Goal: Task Accomplishment & Management: Use online tool/utility

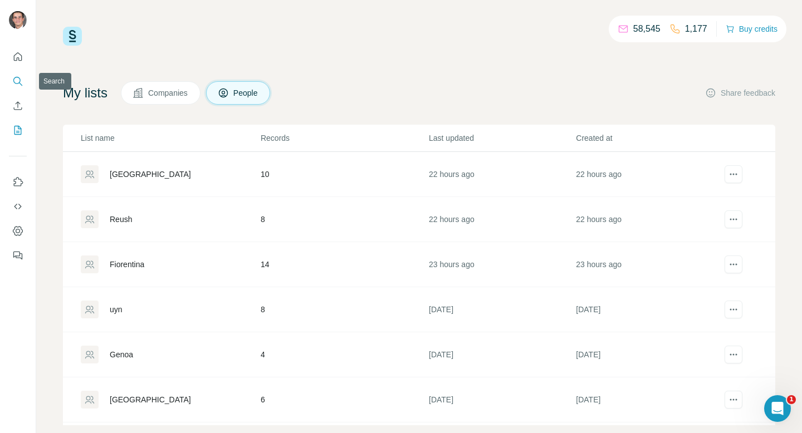
click at [14, 81] on icon "Search" at bounding box center [16, 80] width 7 height 7
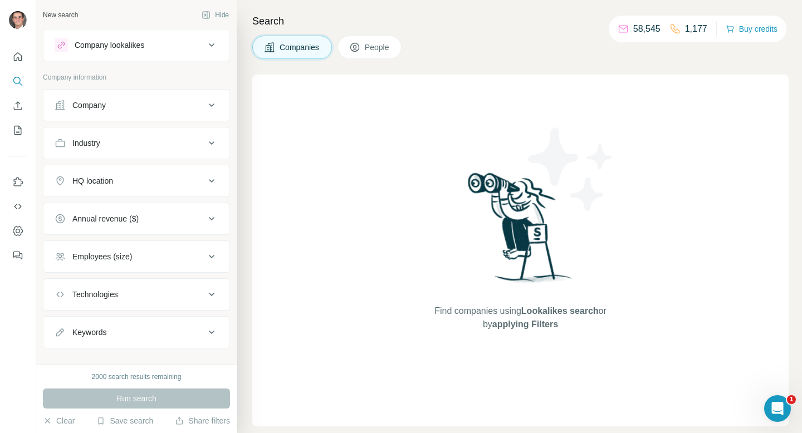
click at [141, 144] on div "Industry" at bounding box center [130, 143] width 150 height 11
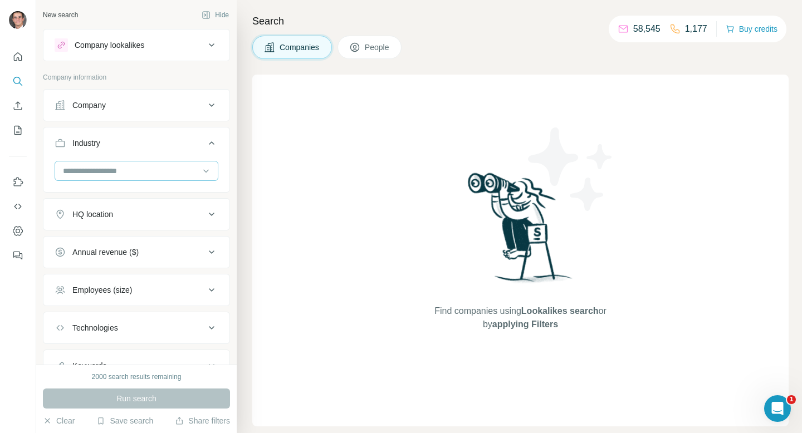
click at [137, 169] on input at bounding box center [131, 171] width 138 height 12
click at [108, 170] on input at bounding box center [131, 171] width 138 height 12
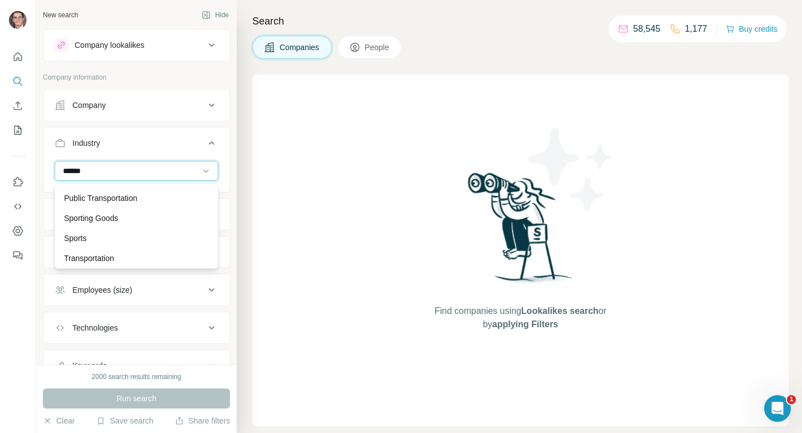
scroll to position [109, 0]
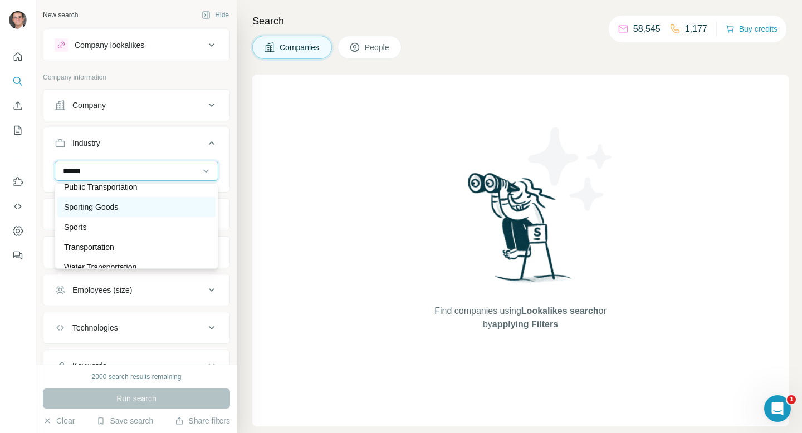
type input "*****"
click at [114, 210] on p "Sporting Goods" at bounding box center [91, 207] width 54 height 11
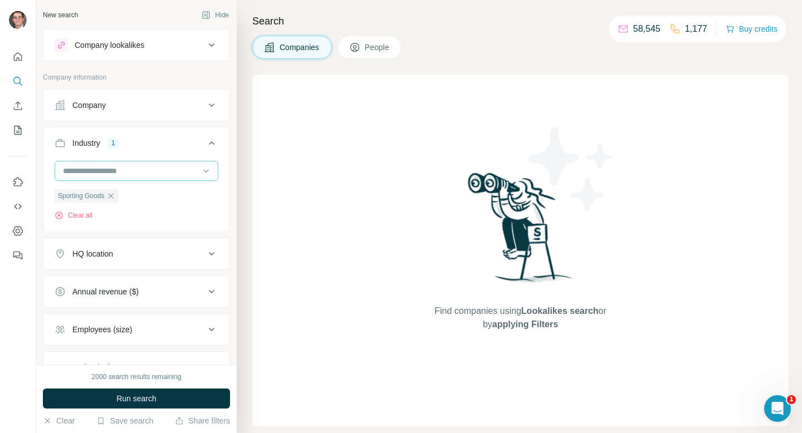
click at [130, 178] on div at bounding box center [131, 170] width 138 height 19
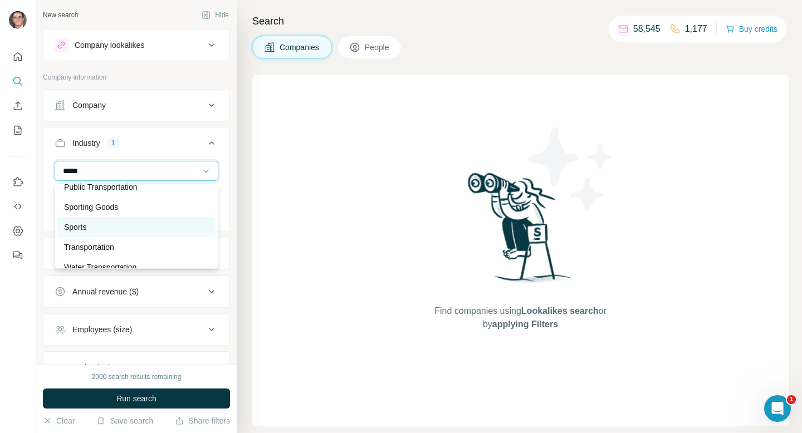
type input "*****"
click at [129, 231] on div "Sports" at bounding box center [136, 227] width 145 height 11
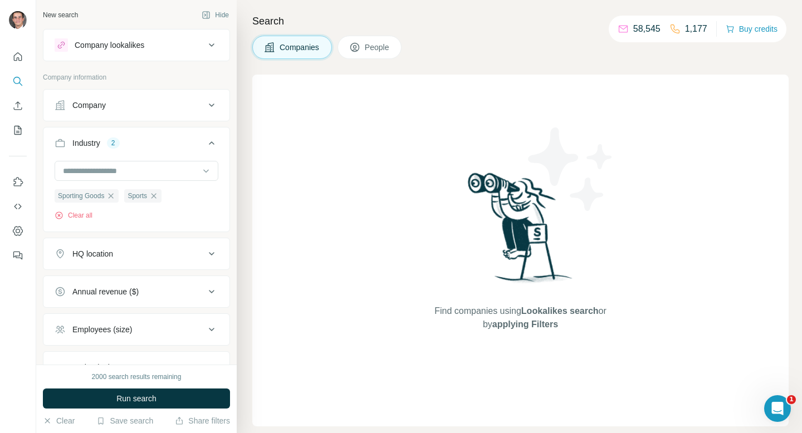
click at [130, 256] on div "HQ location" at bounding box center [130, 253] width 150 height 11
click at [148, 280] on input "text" at bounding box center [137, 282] width 164 height 20
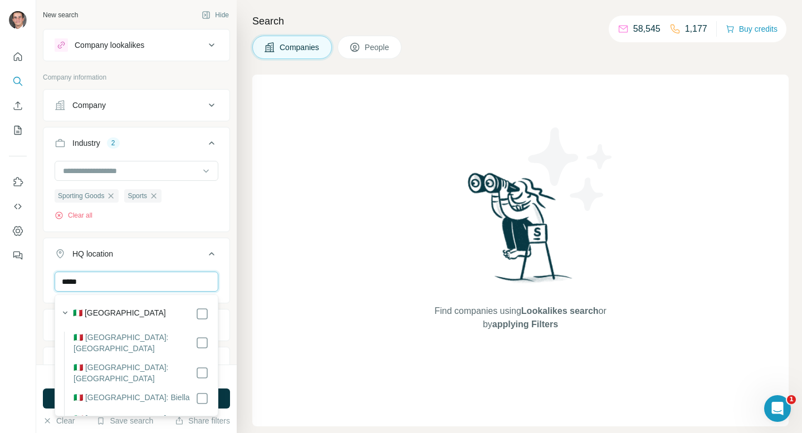
type input "*****"
click at [212, 259] on icon at bounding box center [211, 253] width 13 height 13
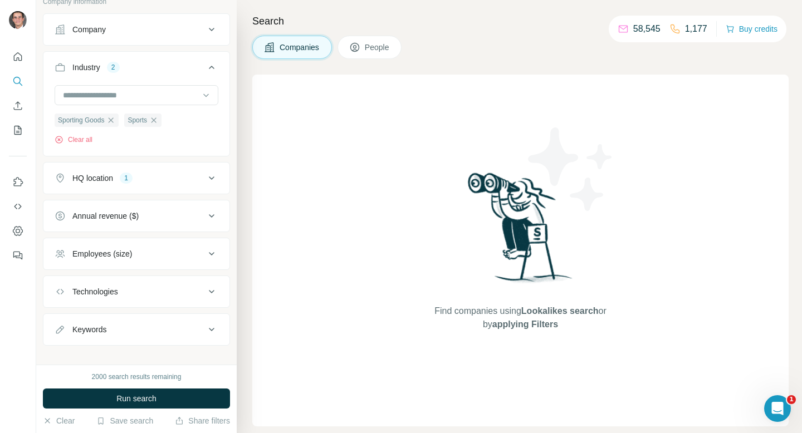
scroll to position [88, 0]
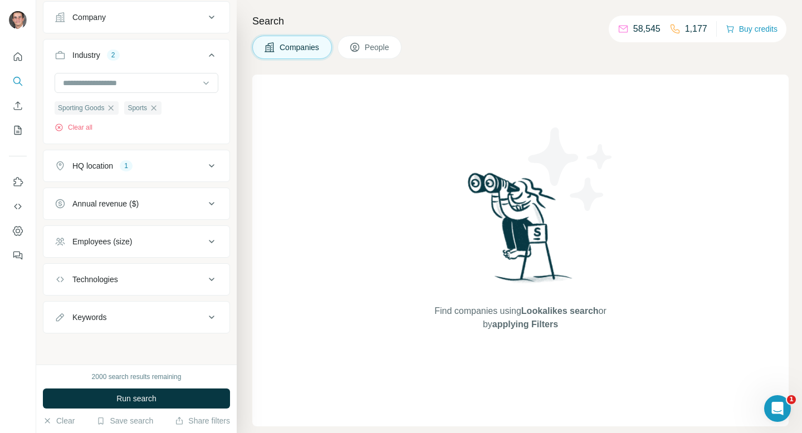
click at [183, 243] on div "Employees (size)" at bounding box center [130, 241] width 150 height 11
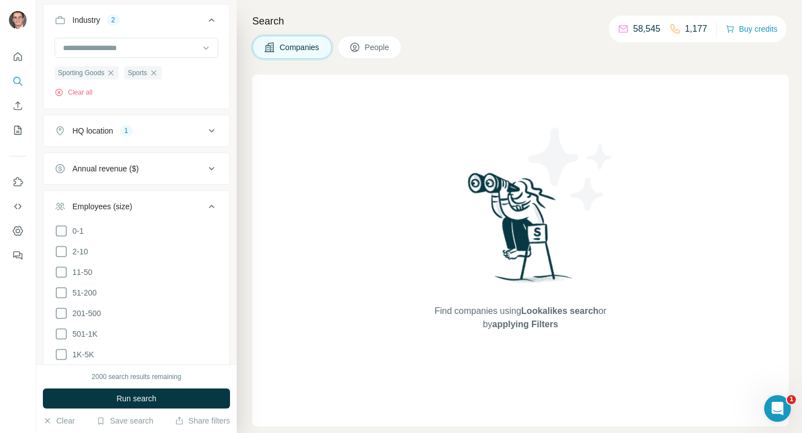
scroll to position [125, 0]
click at [61, 289] on icon at bounding box center [61, 290] width 13 height 13
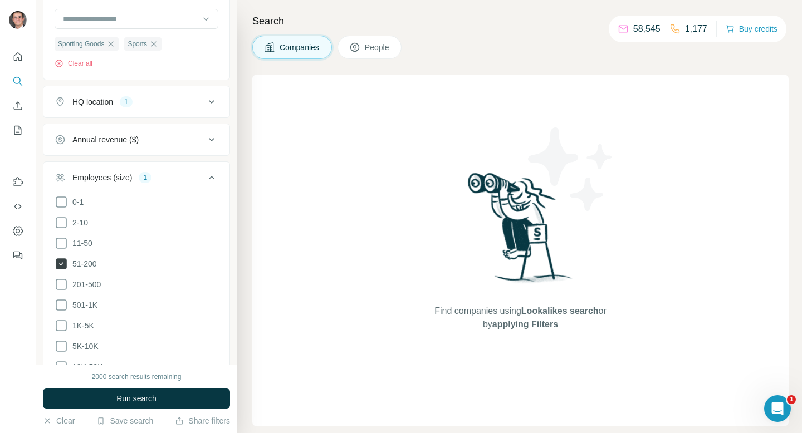
scroll to position [161, 0]
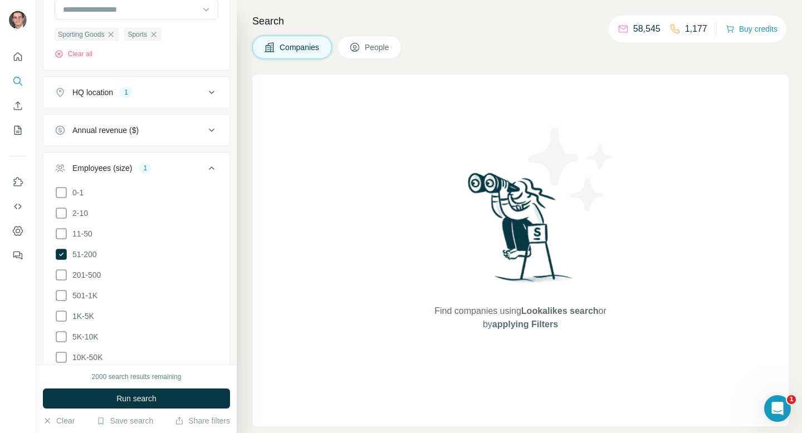
click at [61, 281] on ul "0-1 2-10 11-50 [PHONE_NUMBER] 501-1K 1K-5K 5K-10K 10K-50K 50K-100K 100K-500K 50…" at bounding box center [137, 306] width 164 height 241
click at [60, 275] on icon at bounding box center [61, 274] width 13 height 13
click at [60, 283] on ul "0-1 2-10 11-50 [PHONE_NUMBER] 501-1K 1K-5K 5K-10K 10K-50K 50K-100K 100K-500K 50…" at bounding box center [137, 306] width 164 height 241
click at [60, 290] on icon at bounding box center [61, 295] width 11 height 11
click at [116, 394] on span "Run search" at bounding box center [136, 398] width 40 height 11
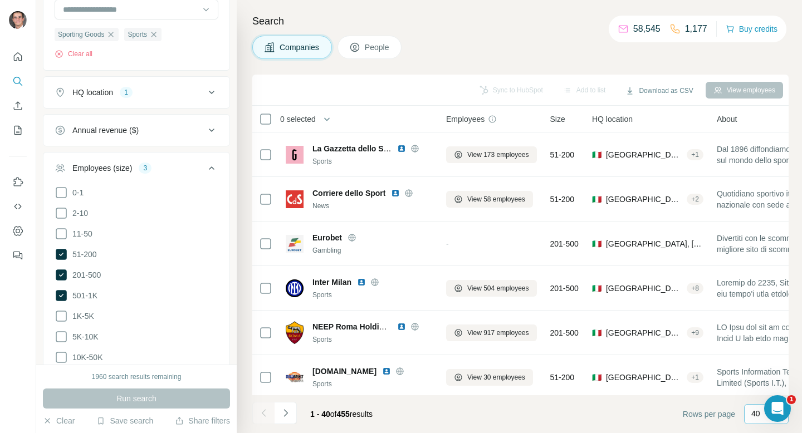
click at [753, 409] on p "40" at bounding box center [755, 413] width 9 height 11
click at [754, 327] on p "60" at bounding box center [757, 329] width 9 height 11
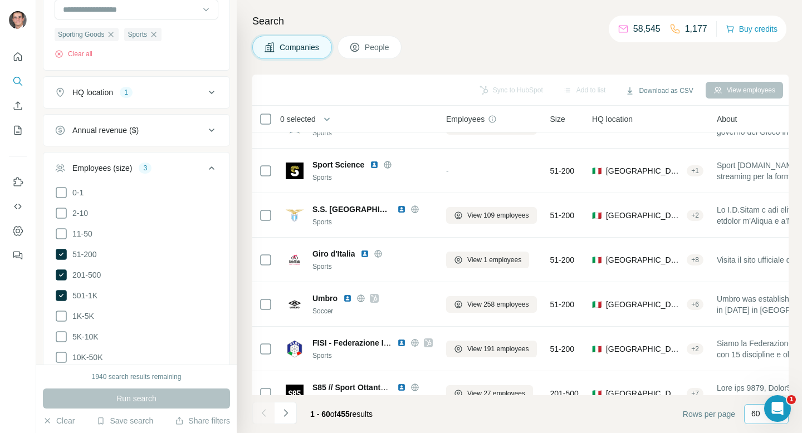
scroll to position [1095, 0]
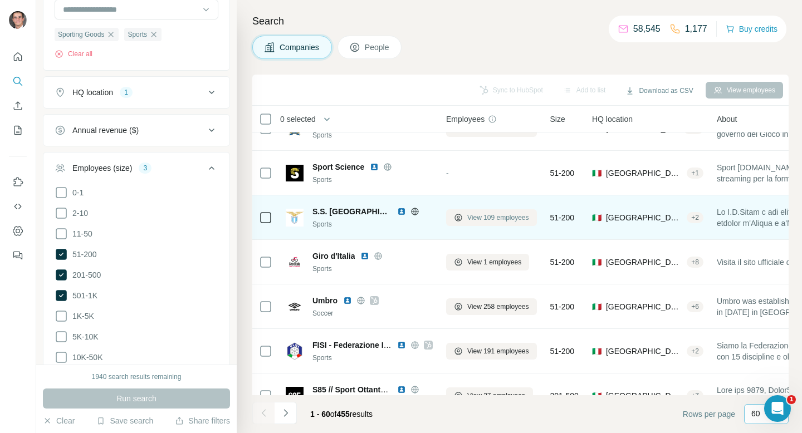
click at [461, 219] on icon at bounding box center [457, 217] width 7 height 7
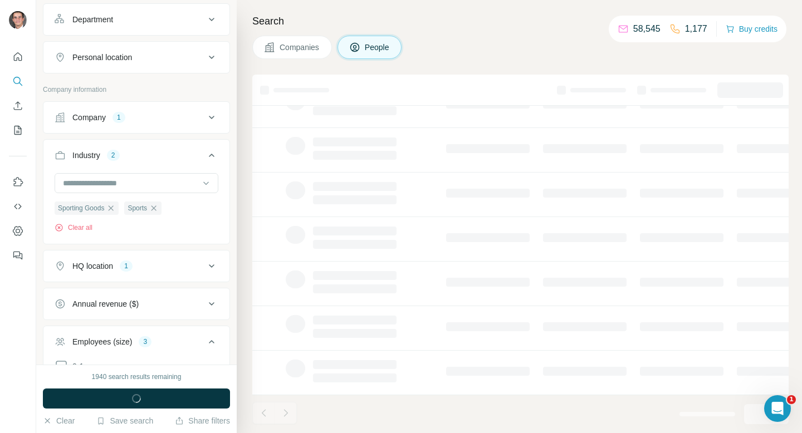
scroll to position [183, 0]
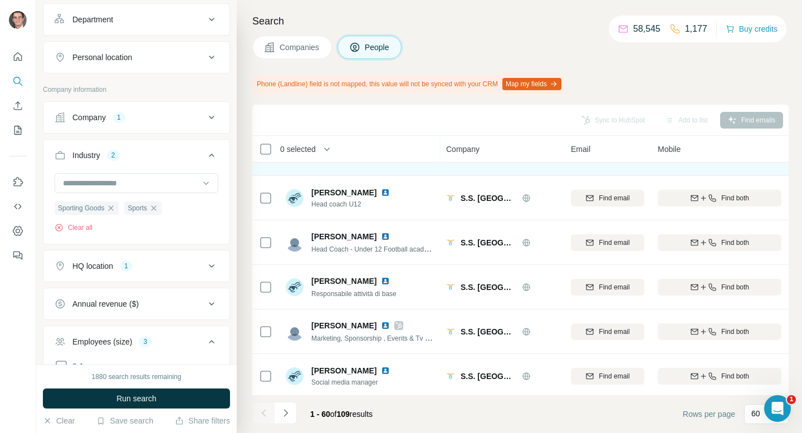
scroll to position [151, 0]
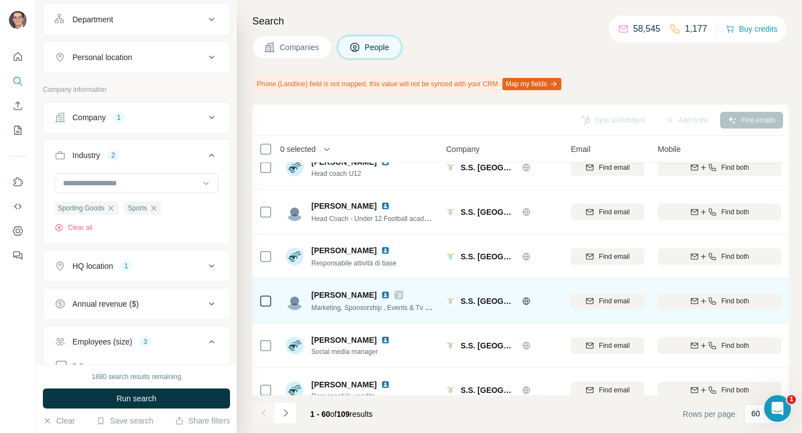
click at [395, 295] on icon at bounding box center [398, 295] width 7 height 9
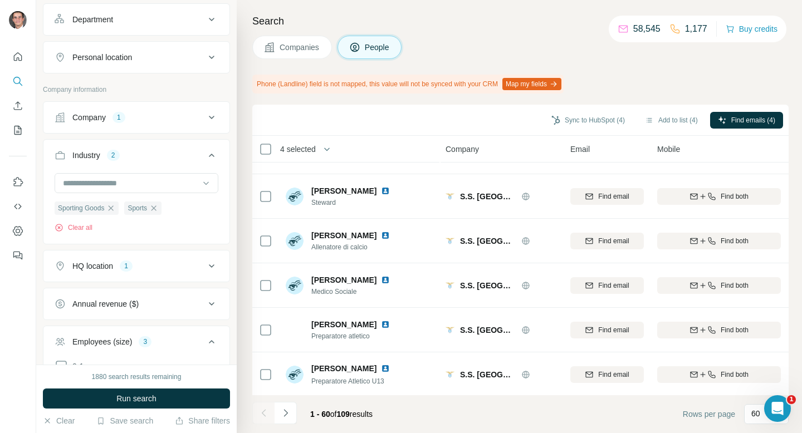
scroll to position [2440, 1]
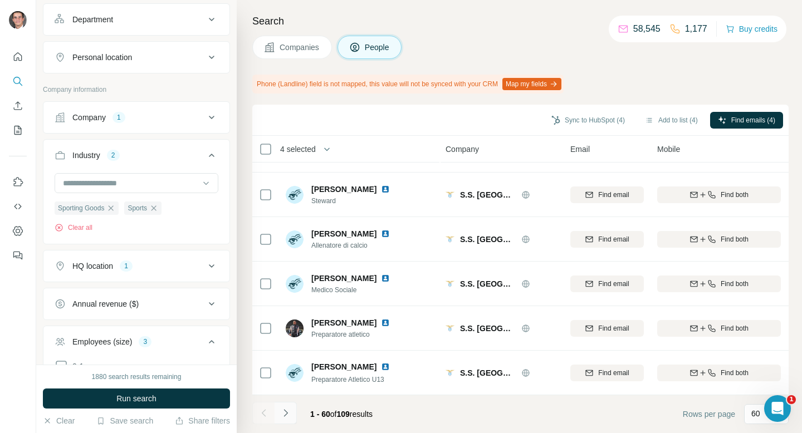
click at [280, 415] on icon "Navigate to next page" at bounding box center [285, 413] width 11 height 11
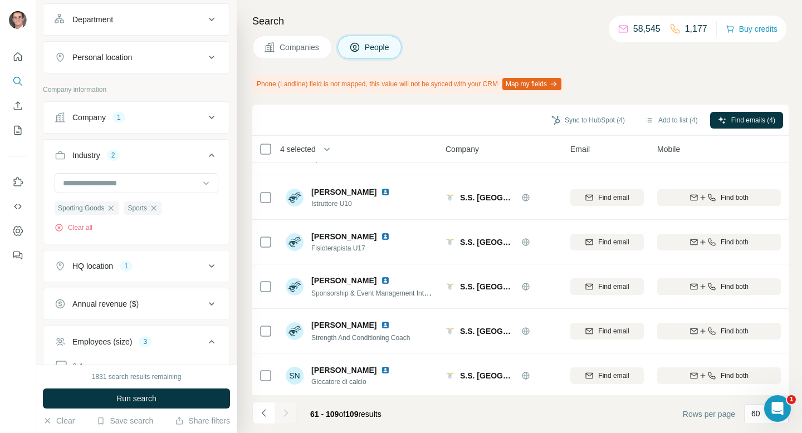
scroll to position [1405, 1]
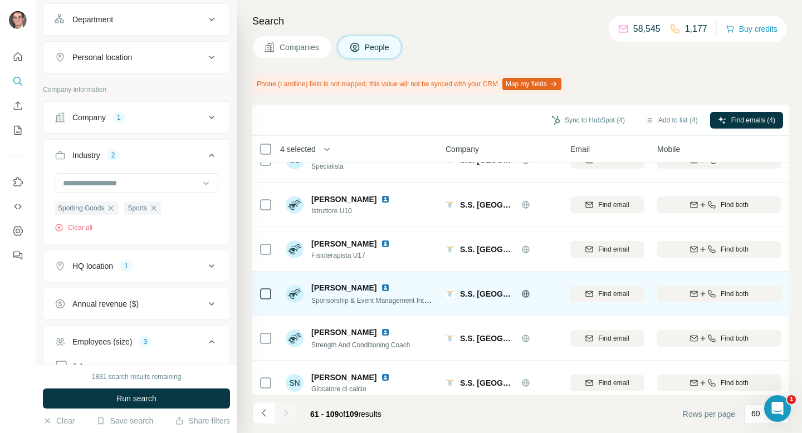
click at [272, 293] on icon at bounding box center [265, 293] width 13 height 13
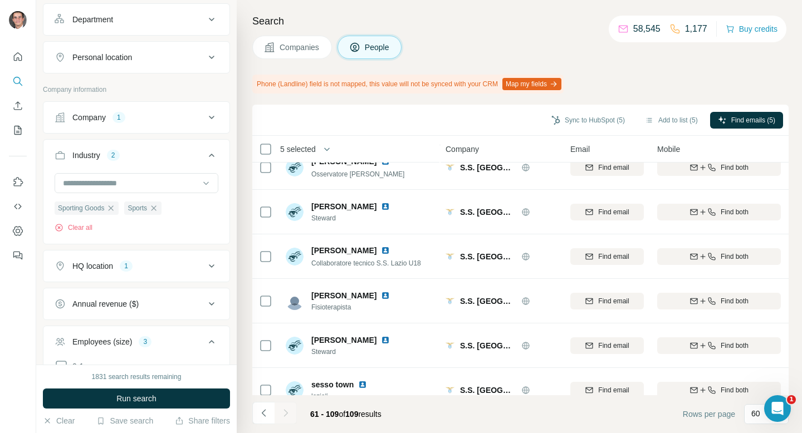
scroll to position [1950, 1]
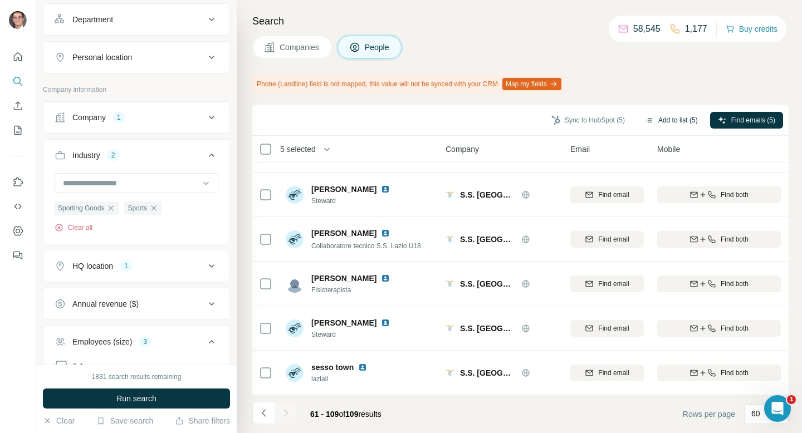
click at [689, 121] on button "Add to list (5)" at bounding box center [671, 120] width 68 height 17
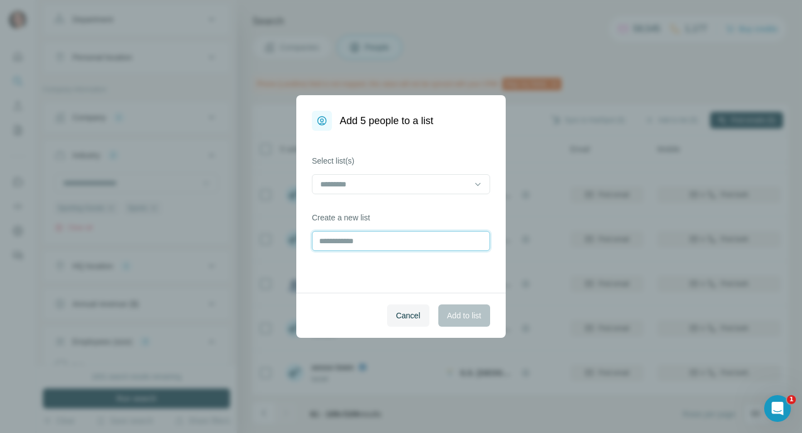
click at [396, 238] on input "text" at bounding box center [401, 241] width 178 height 20
type input "*****"
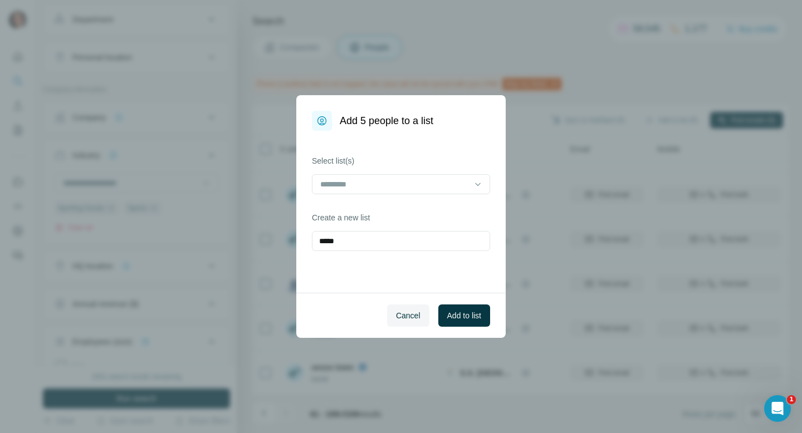
click at [464, 299] on div "Cancel Add to list" at bounding box center [400, 315] width 209 height 45
click at [459, 317] on span "Add to list" at bounding box center [464, 315] width 34 height 11
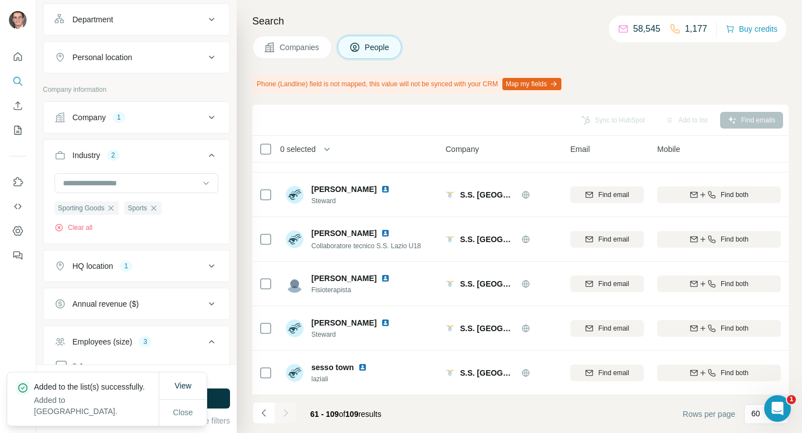
click at [300, 44] on span "Companies" at bounding box center [300, 47] width 41 height 11
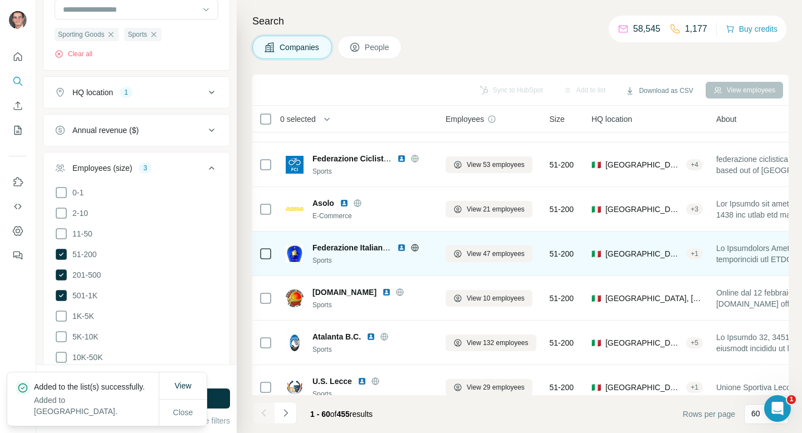
click at [350, 232] on td "Federazione Italiana Sport Equestri Sports" at bounding box center [359, 254] width 160 height 45
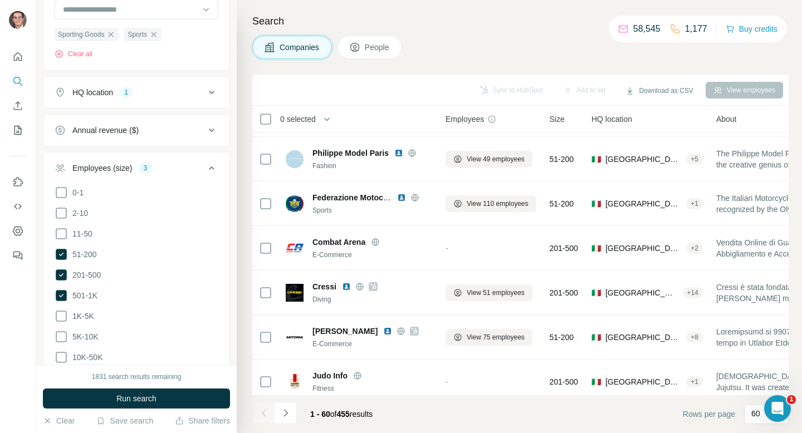
scroll to position [2410, 1]
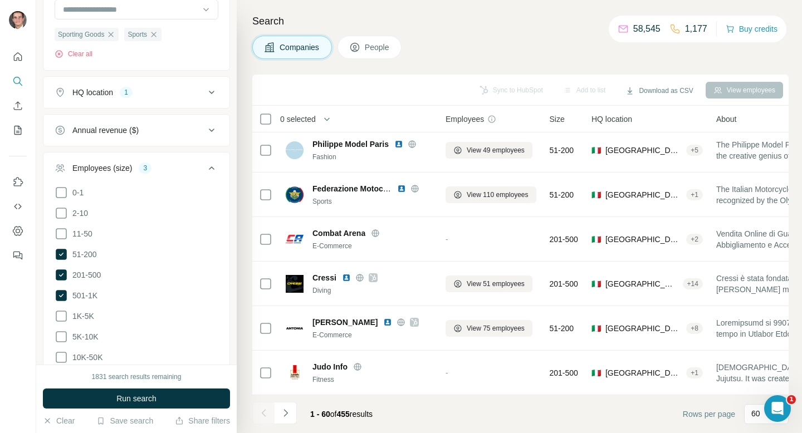
click at [298, 415] on div "1 - 60 of 455 results" at bounding box center [316, 414] width 129 height 25
click at [288, 412] on icon "Navigate to next page" at bounding box center [285, 413] width 11 height 11
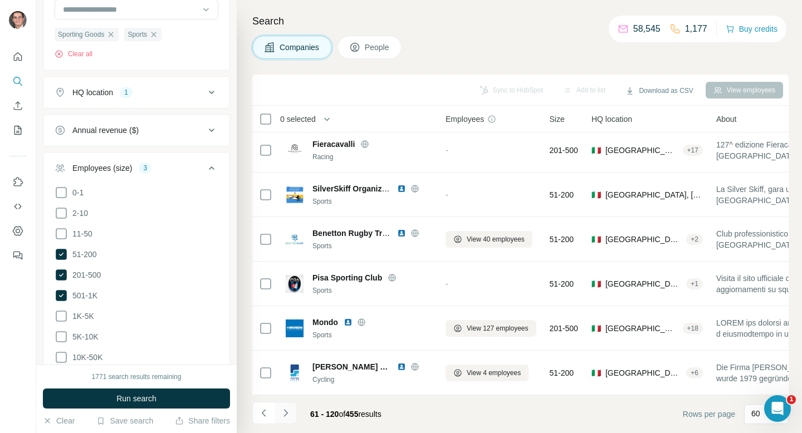
click at [287, 417] on icon "Navigate to next page" at bounding box center [285, 413] width 11 height 11
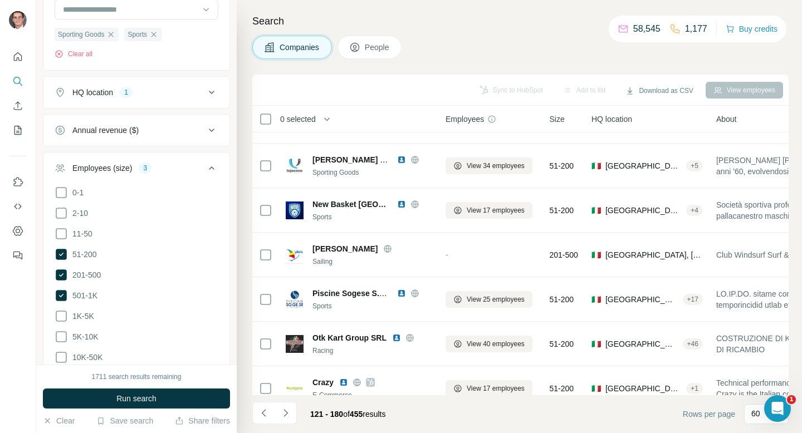
scroll to position [2395, 1]
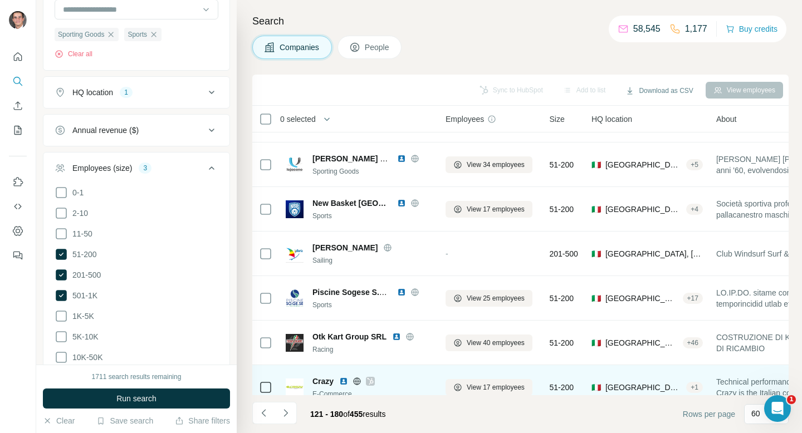
click at [373, 381] on icon at bounding box center [370, 381] width 7 height 9
click at [481, 384] on span "View 17 employees" at bounding box center [496, 388] width 58 height 10
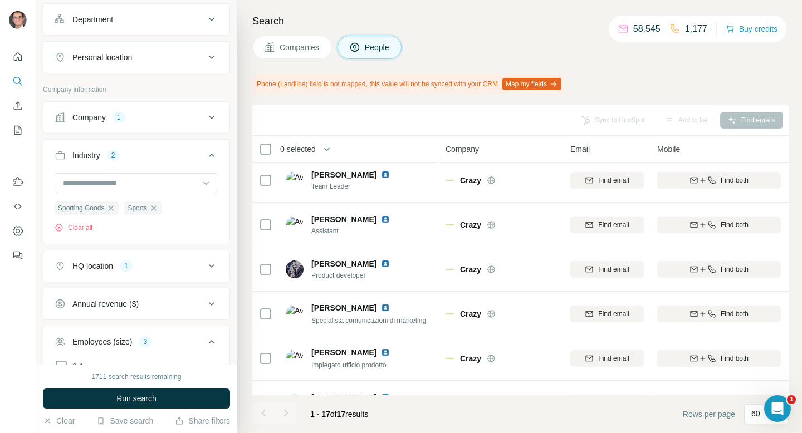
scroll to position [525, 1]
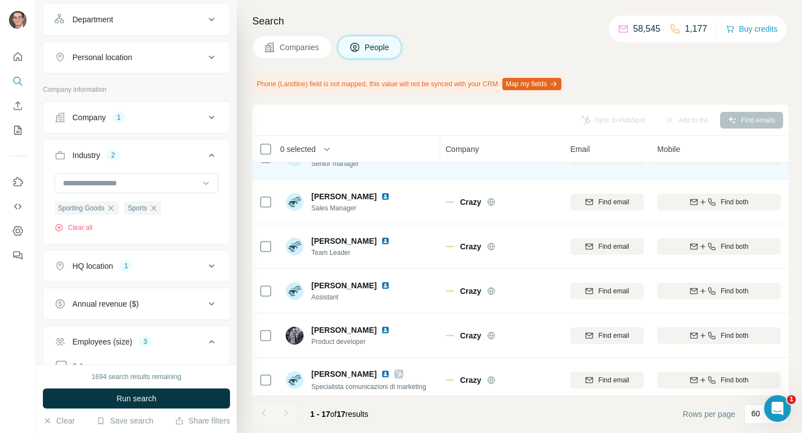
scroll to position [121, 1]
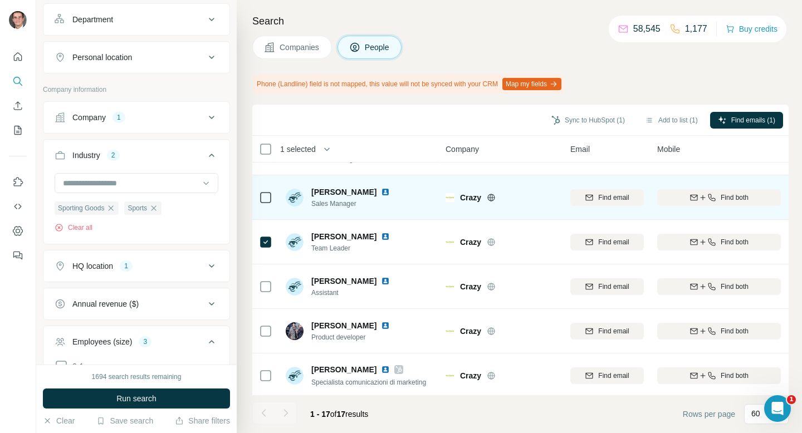
click at [266, 204] on div at bounding box center [265, 197] width 13 height 31
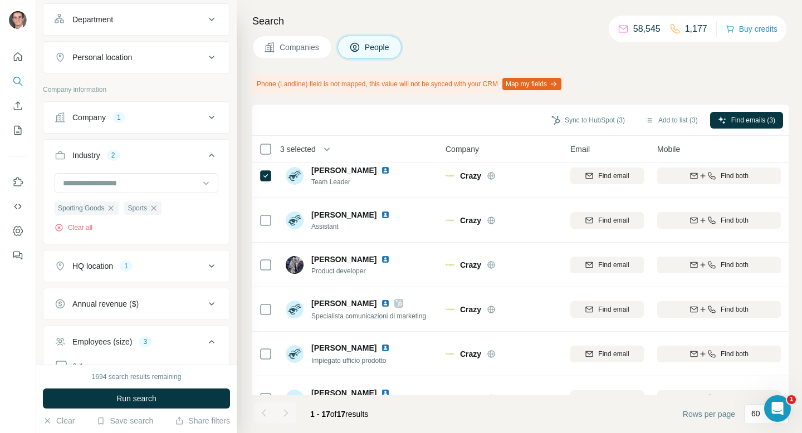
scroll to position [182, 1]
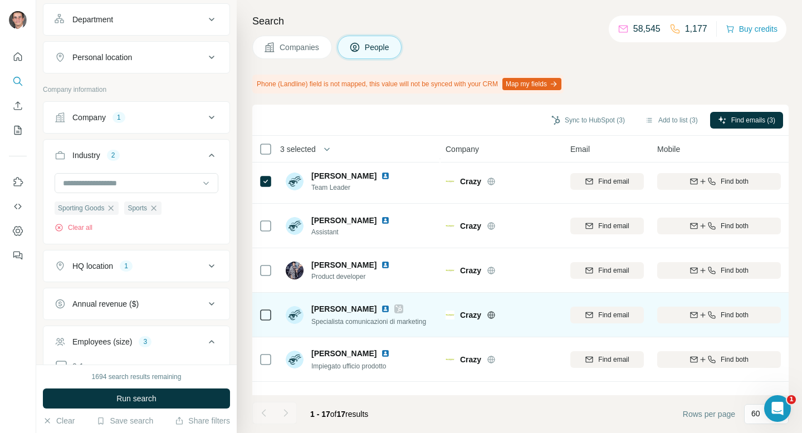
click at [267, 308] on icon at bounding box center [265, 314] width 13 height 13
click at [266, 308] on icon at bounding box center [265, 314] width 13 height 13
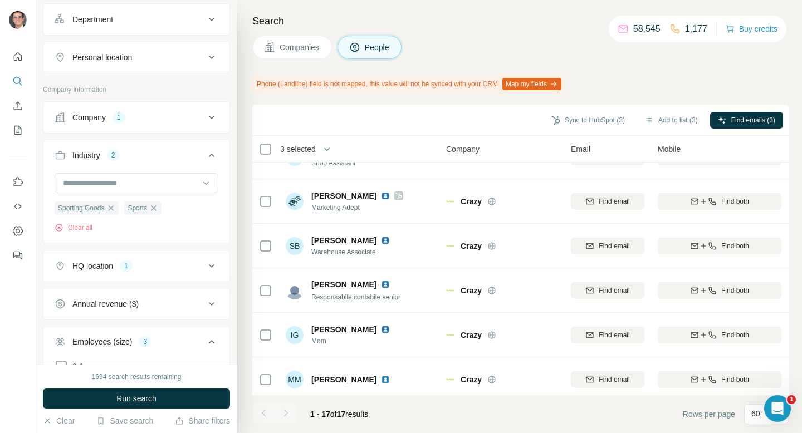
scroll to position [525, 0]
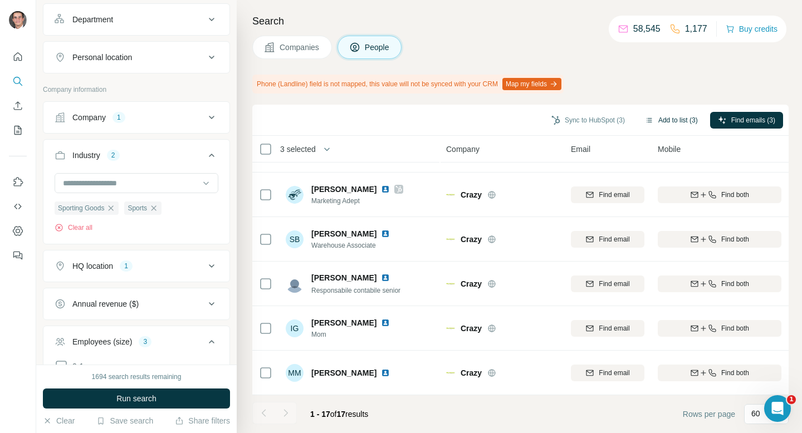
click at [672, 114] on button "Add to list (3)" at bounding box center [671, 120] width 68 height 17
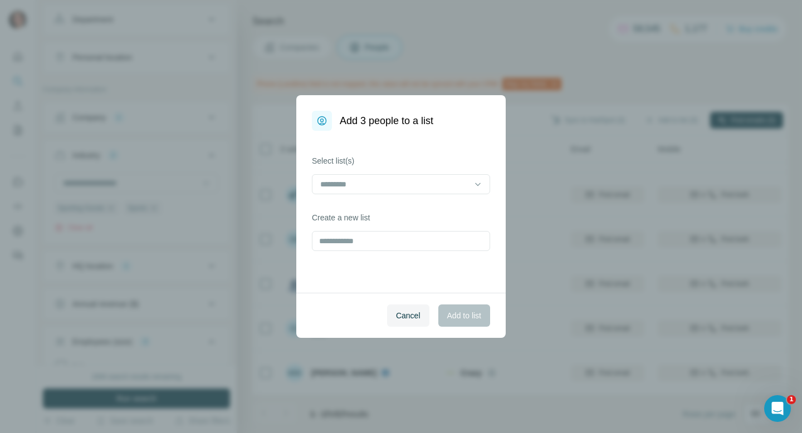
click at [410, 251] on div "Select list(s) Create a new list" at bounding box center [400, 212] width 209 height 162
click at [411, 237] on input "text" at bounding box center [401, 241] width 178 height 20
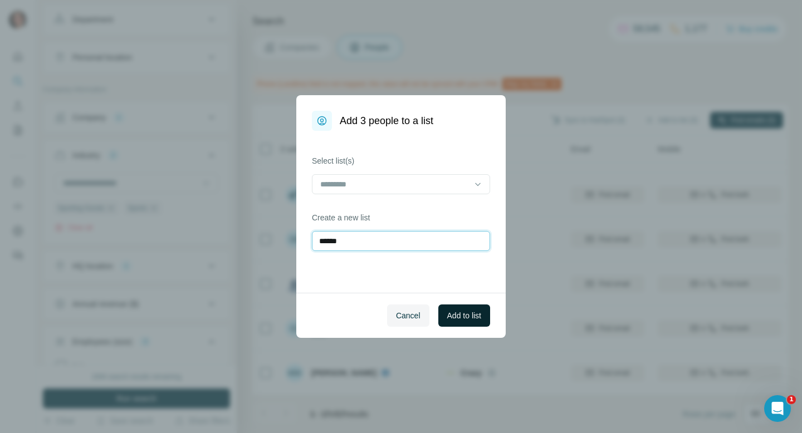
type input "*****"
click at [459, 311] on span "Add to list" at bounding box center [464, 315] width 34 height 11
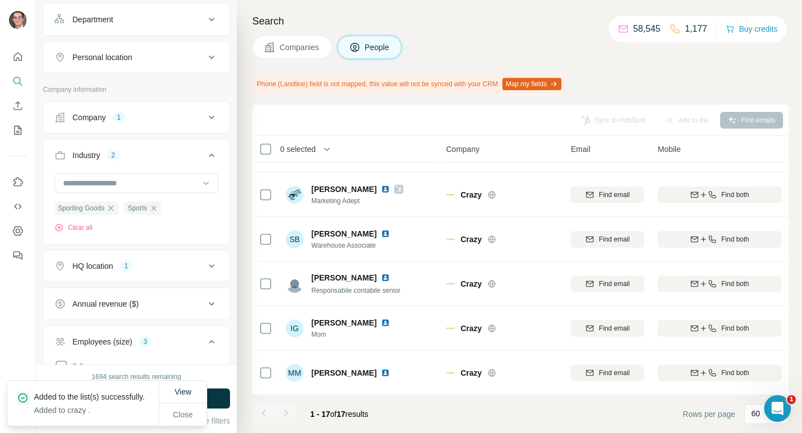
click at [293, 47] on span "Companies" at bounding box center [300, 47] width 41 height 11
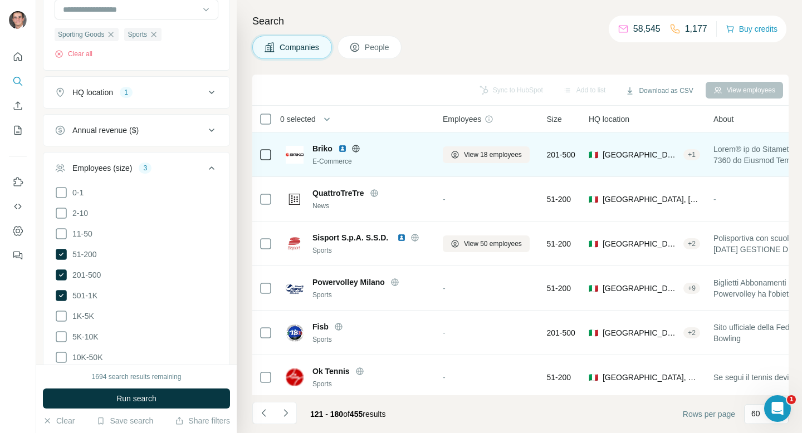
scroll to position [1517, 3]
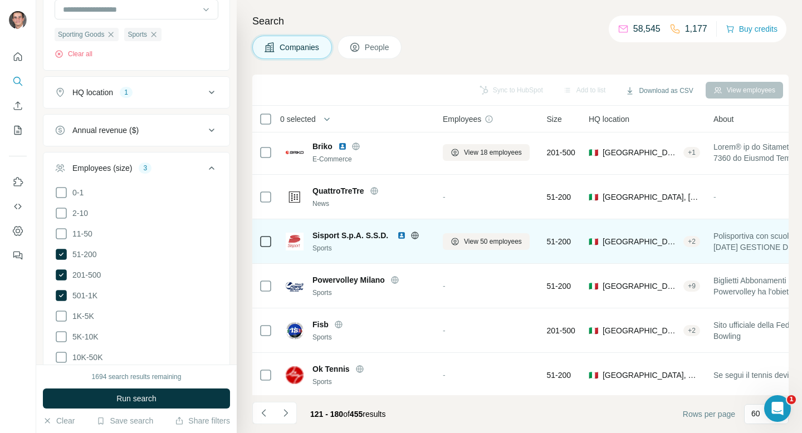
click at [417, 234] on icon at bounding box center [414, 235] width 9 height 9
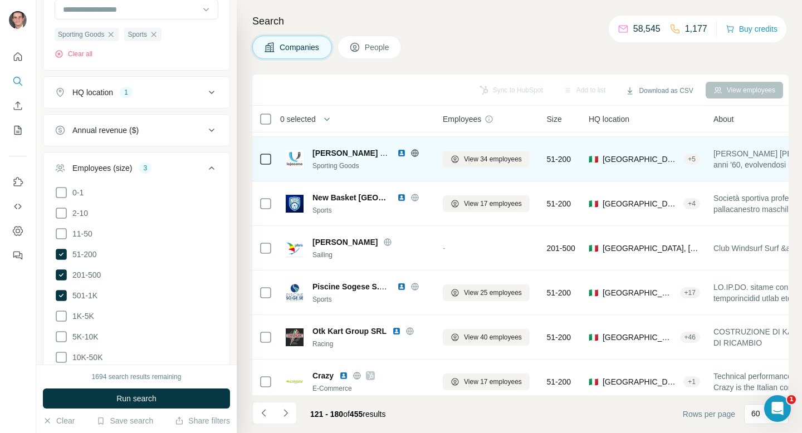
scroll to position [2410, 3]
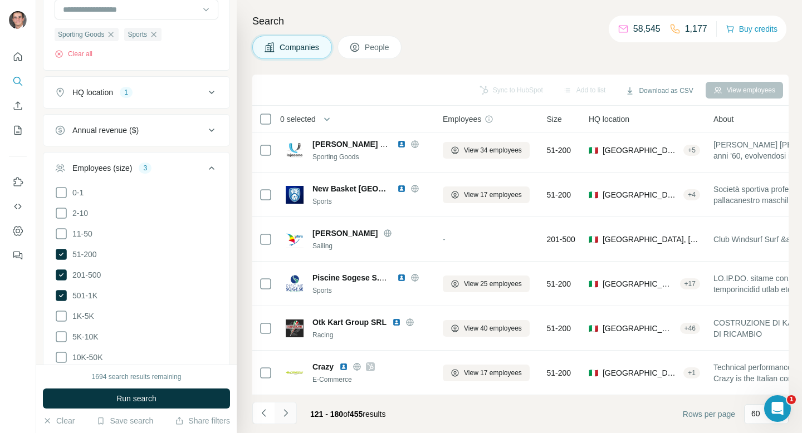
click at [292, 416] on button "Navigate to next page" at bounding box center [286, 413] width 22 height 22
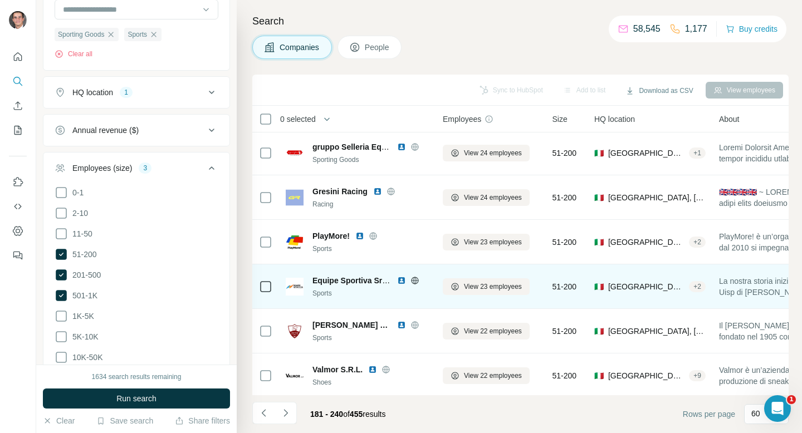
scroll to position [2404, 3]
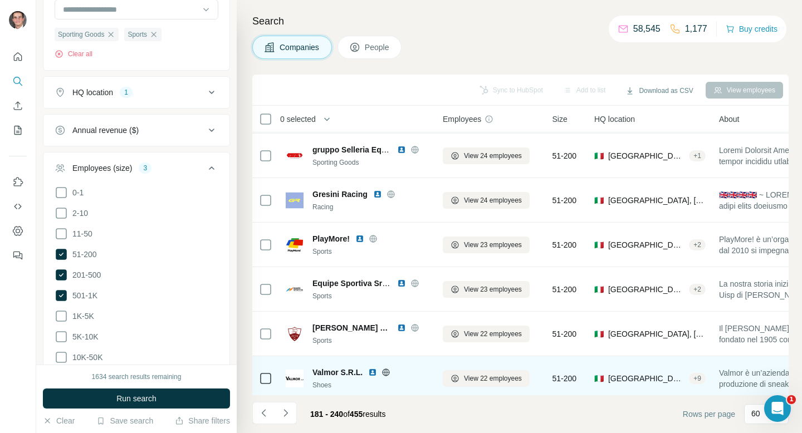
click at [388, 369] on icon at bounding box center [385, 372] width 9 height 9
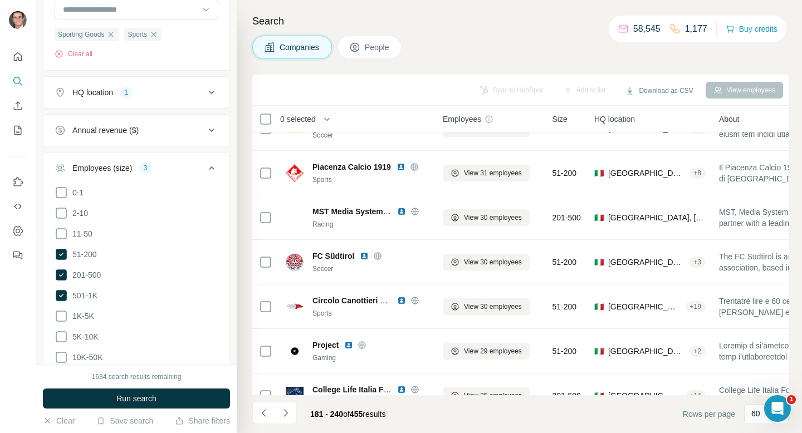
scroll to position [1974, 3]
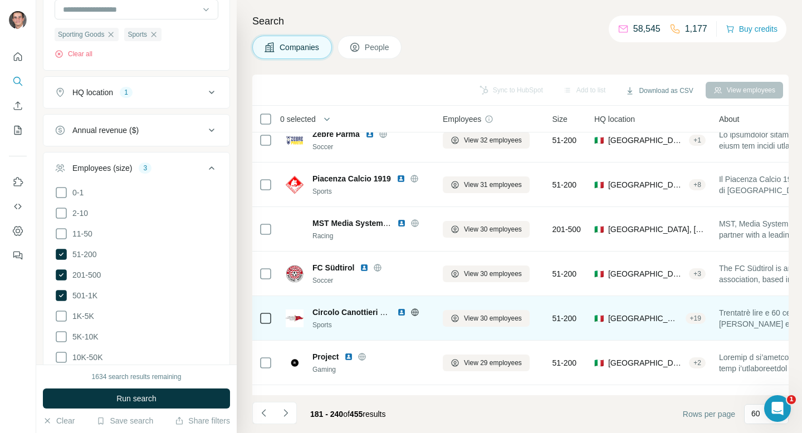
click at [413, 308] on icon at bounding box center [414, 312] width 9 height 9
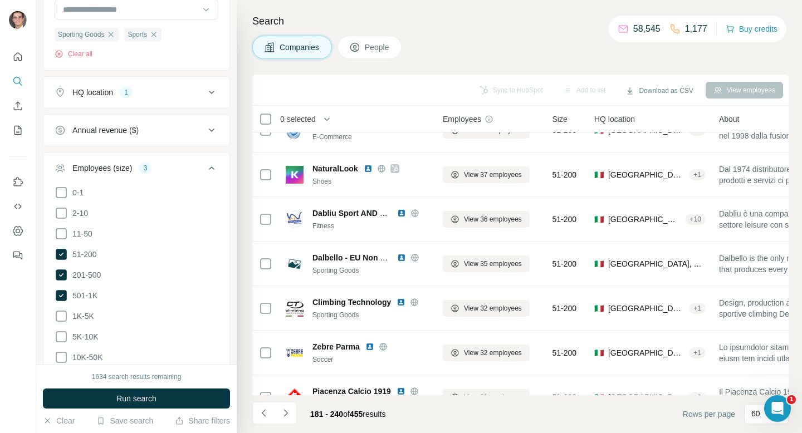
scroll to position [1750, 3]
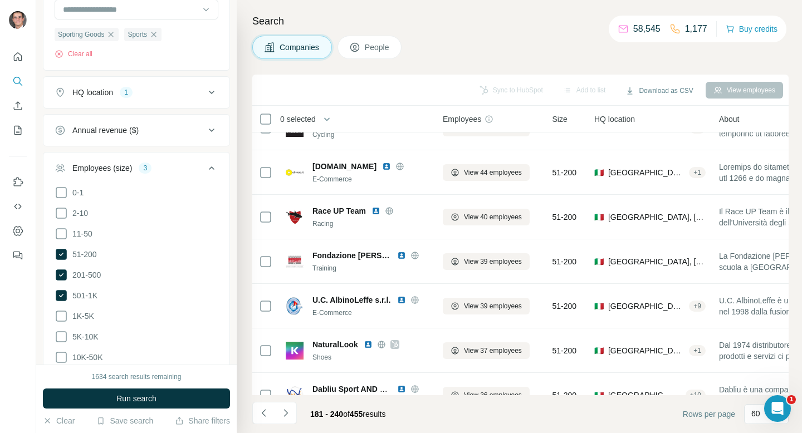
click at [432, 320] on div "U.C. AlbinoLeffe s.r.l. E-Commerce" at bounding box center [359, 306] width 147 height 31
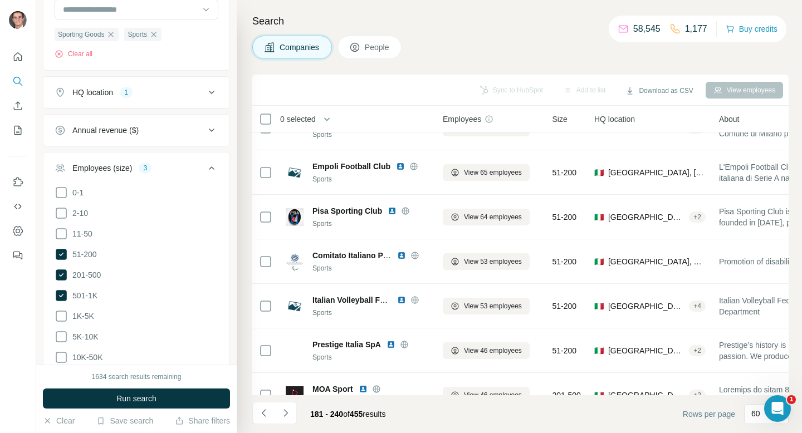
scroll to position [1317, 3]
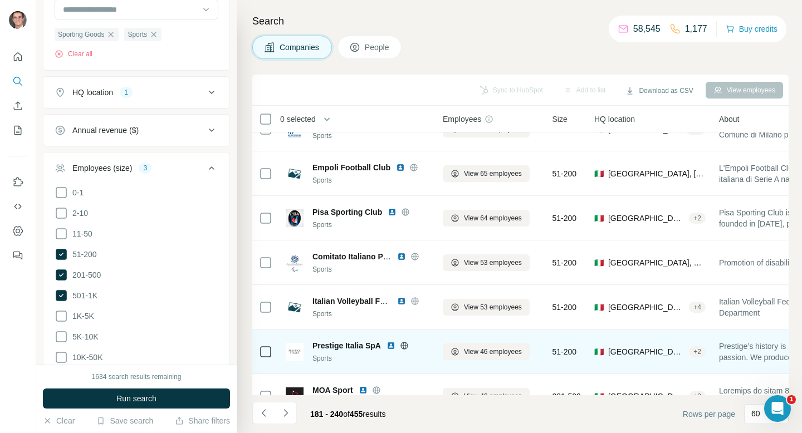
click at [404, 345] on icon at bounding box center [403, 345] width 7 height 1
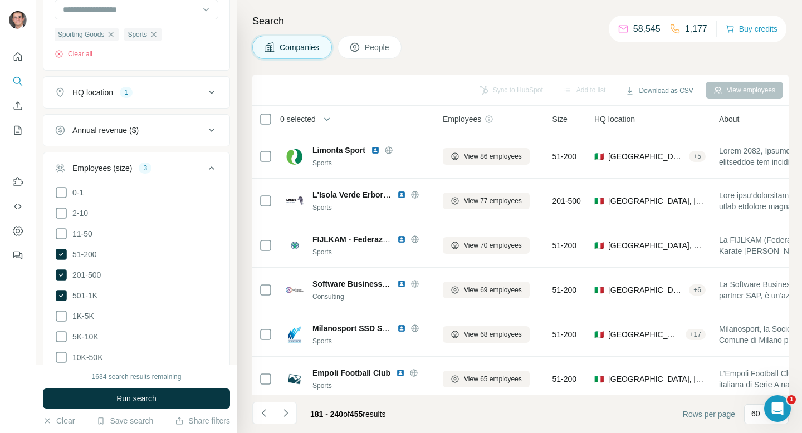
scroll to position [1100, 3]
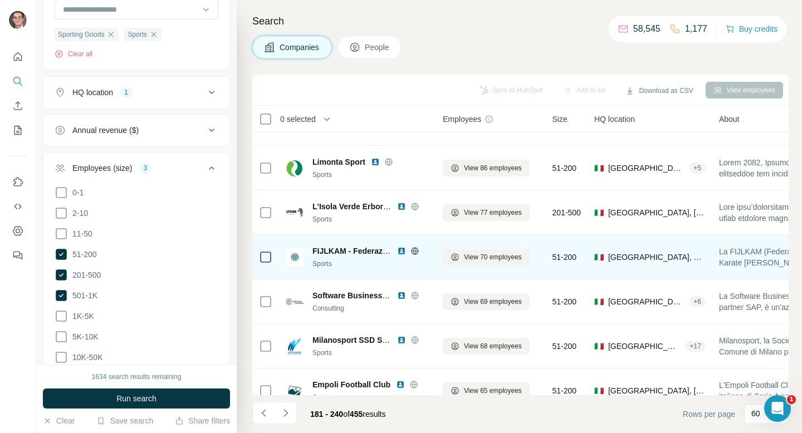
click at [418, 251] on icon at bounding box center [414, 251] width 7 height 1
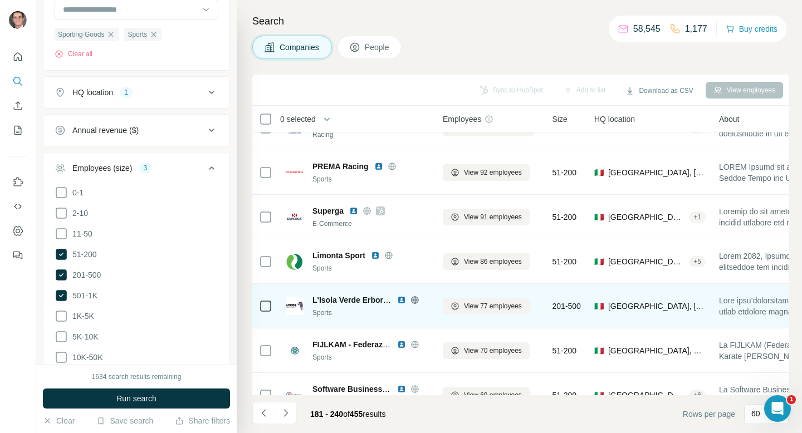
scroll to position [998, 3]
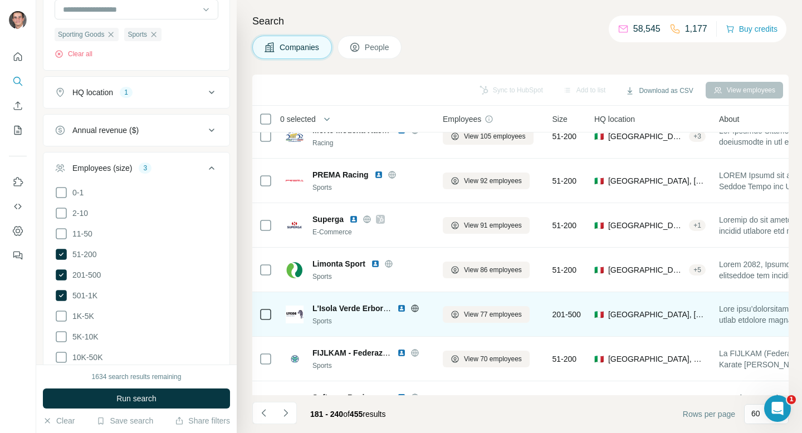
click at [415, 310] on icon at bounding box center [414, 308] width 9 height 9
click at [401, 308] on img at bounding box center [401, 308] width 9 height 9
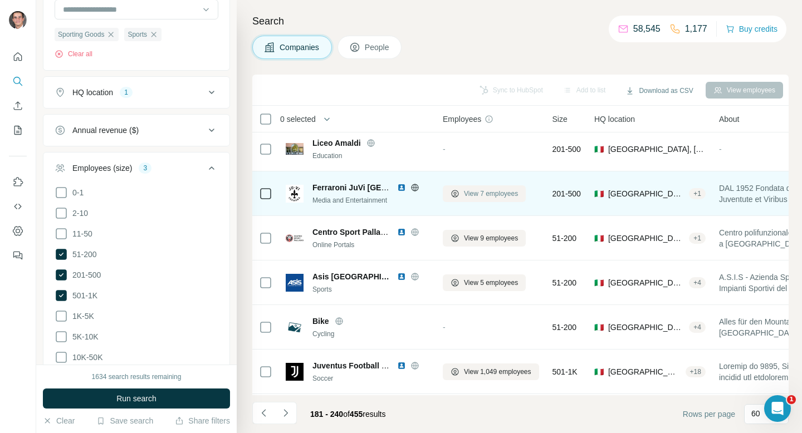
scroll to position [0, 3]
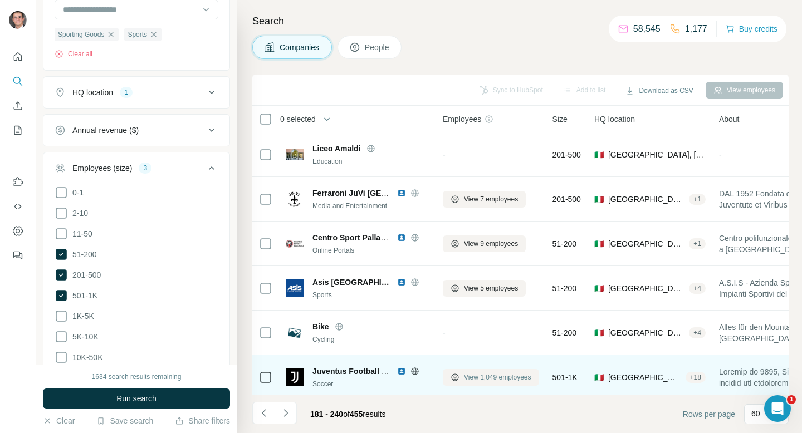
click at [484, 375] on span "View 1,049 employees" at bounding box center [497, 378] width 67 height 10
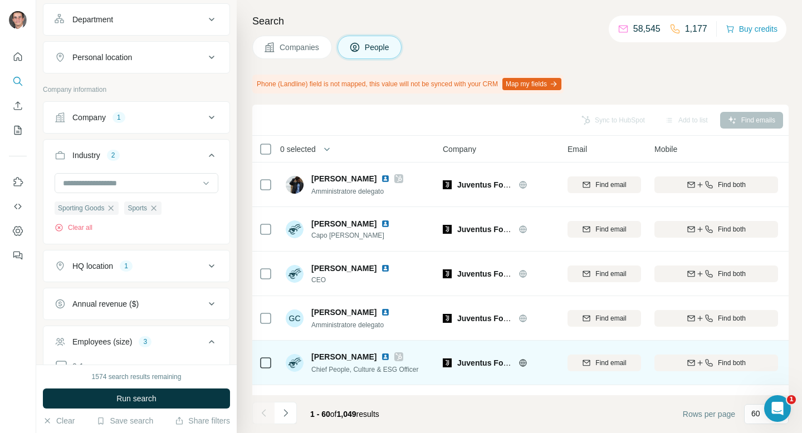
click at [395, 359] on icon at bounding box center [398, 356] width 7 height 9
